Goal: Task Accomplishment & Management: Complete application form

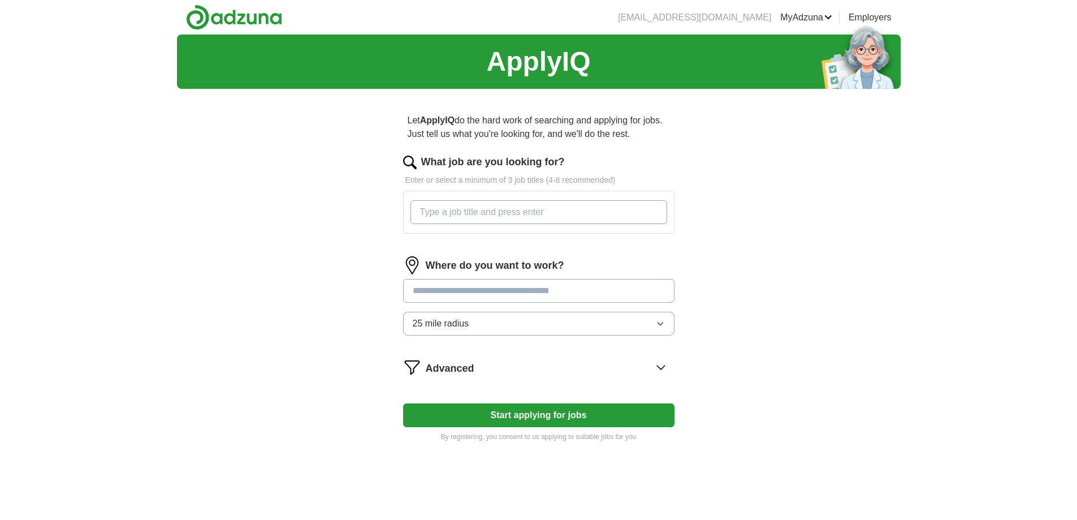
click at [662, 326] on icon "button" at bounding box center [660, 323] width 9 height 9
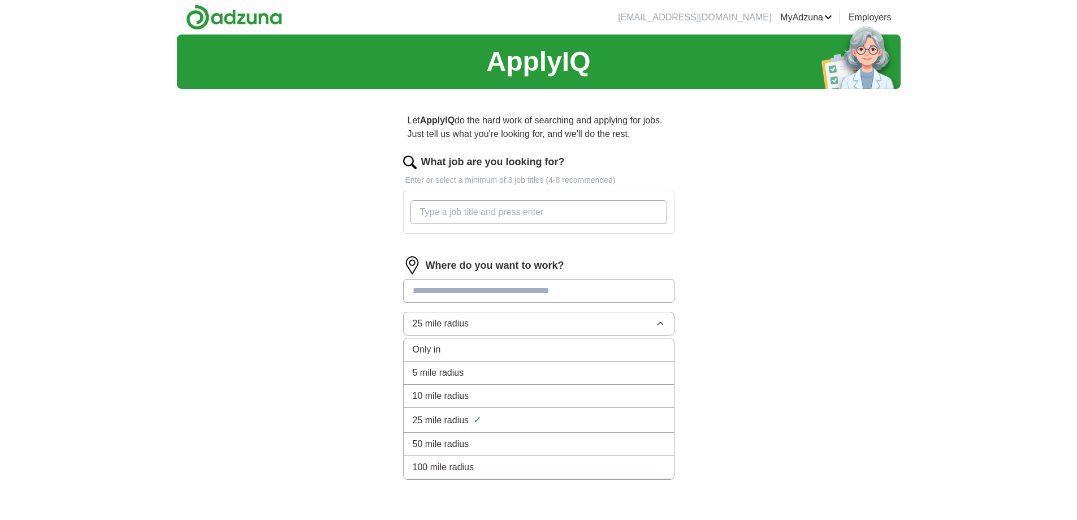
click at [421, 351] on span "Only in" at bounding box center [427, 350] width 28 height 14
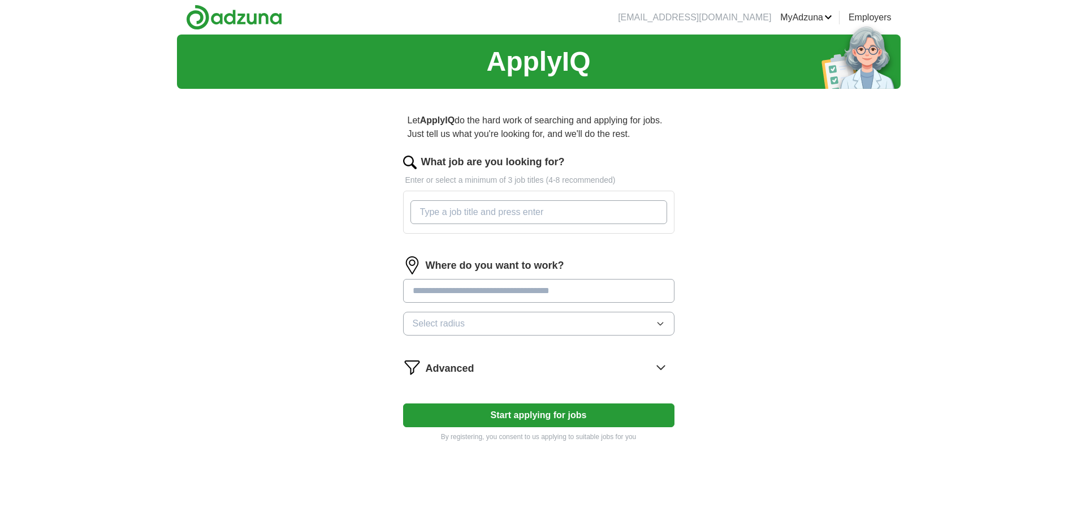
click at [443, 295] on input at bounding box center [538, 291] width 271 height 24
click at [727, 348] on div "ApplyIQ Let ApplyIQ do the hard work of searching and applying for jobs. Just t…" at bounding box center [539, 294] width 724 height 520
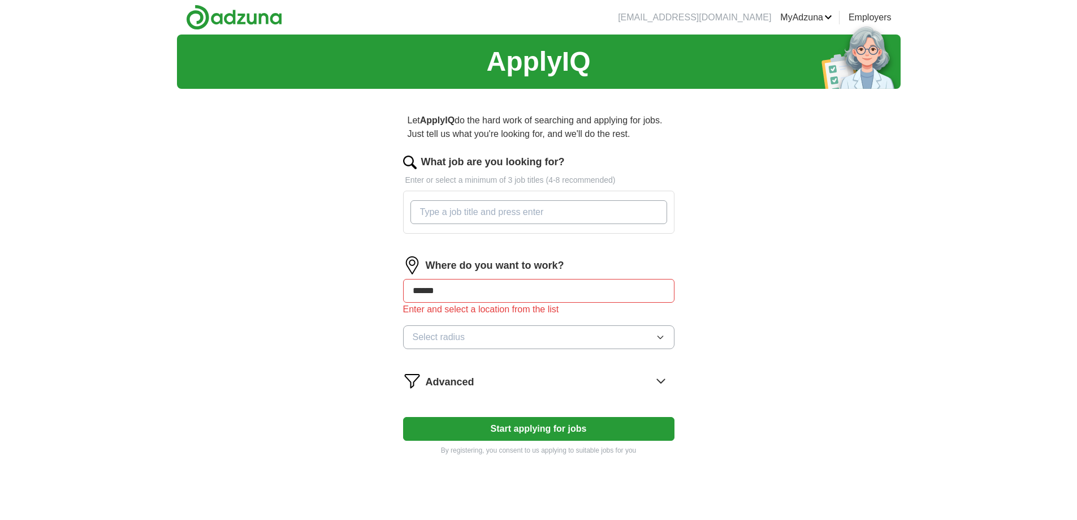
click at [664, 381] on icon at bounding box center [661, 381] width 18 height 18
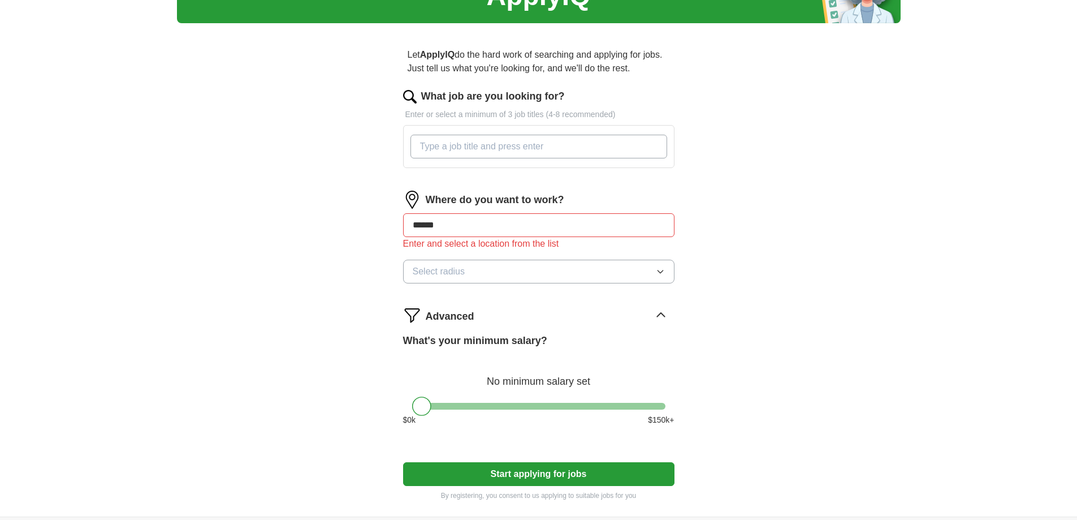
scroll to position [63, 0]
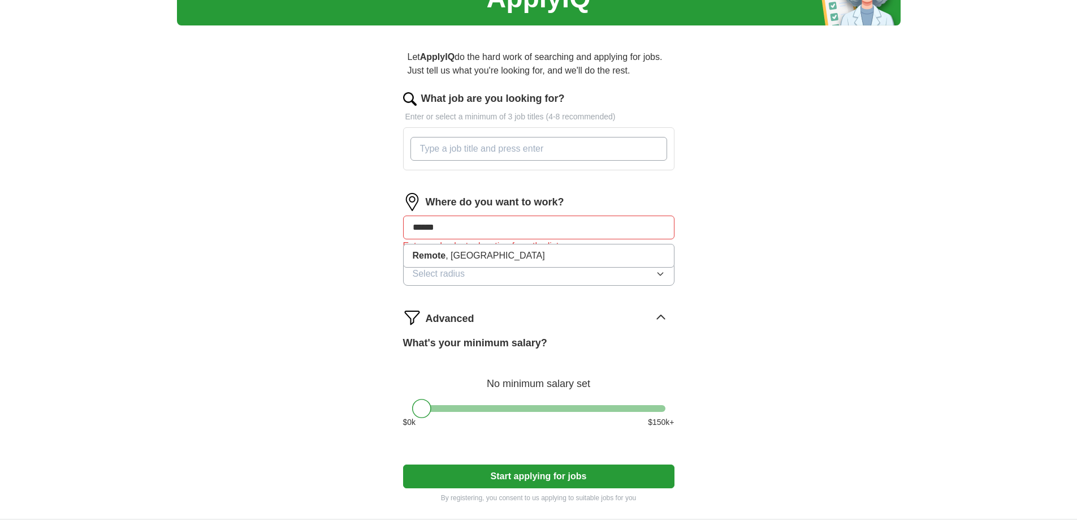
click at [460, 237] on input "******" at bounding box center [538, 227] width 271 height 24
type input "*"
click at [658, 270] on icon "button" at bounding box center [660, 273] width 9 height 9
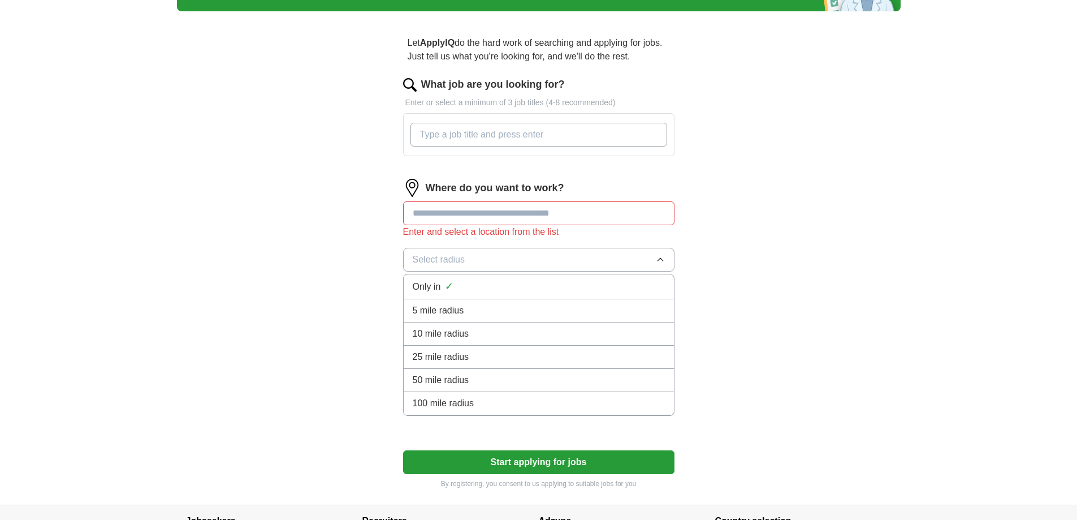
scroll to position [0, 0]
